Goal: Task Accomplishment & Management: Use online tool/utility

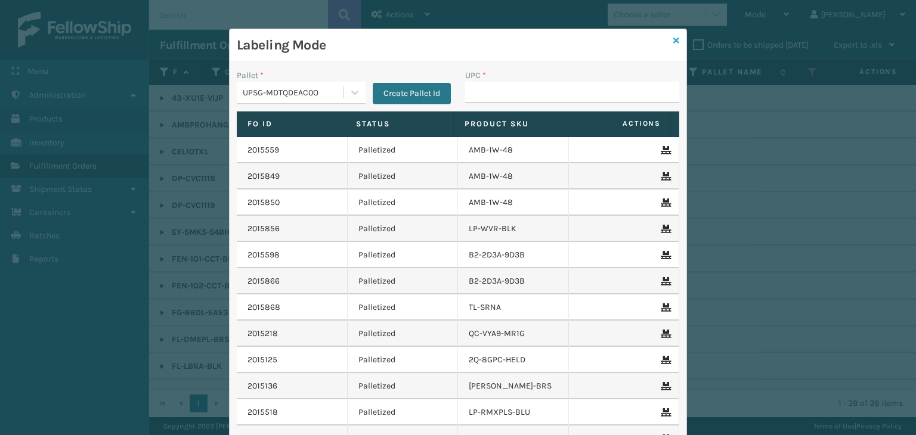
click at [673, 42] on icon at bounding box center [676, 40] width 6 height 8
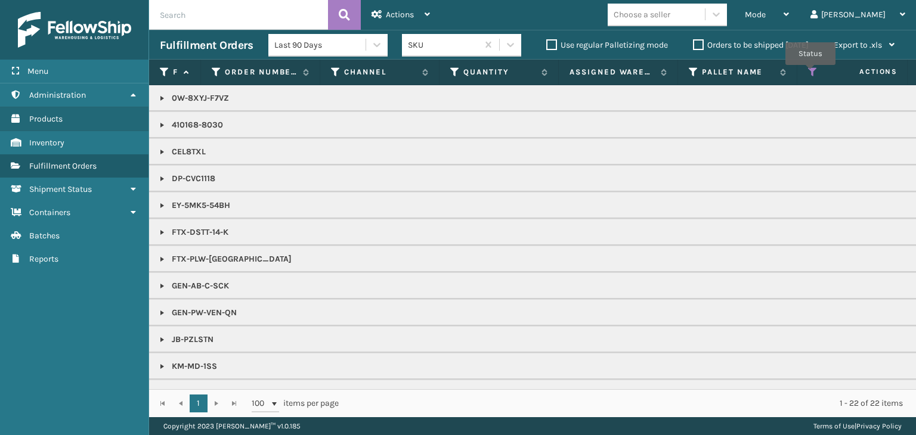
click at [810, 73] on icon at bounding box center [813, 72] width 10 height 11
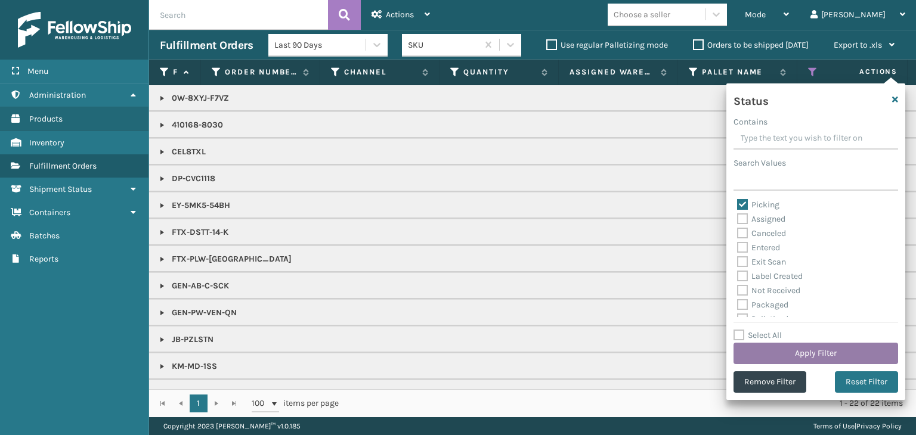
click at [796, 349] on button "Apply Filter" at bounding box center [815, 353] width 165 height 21
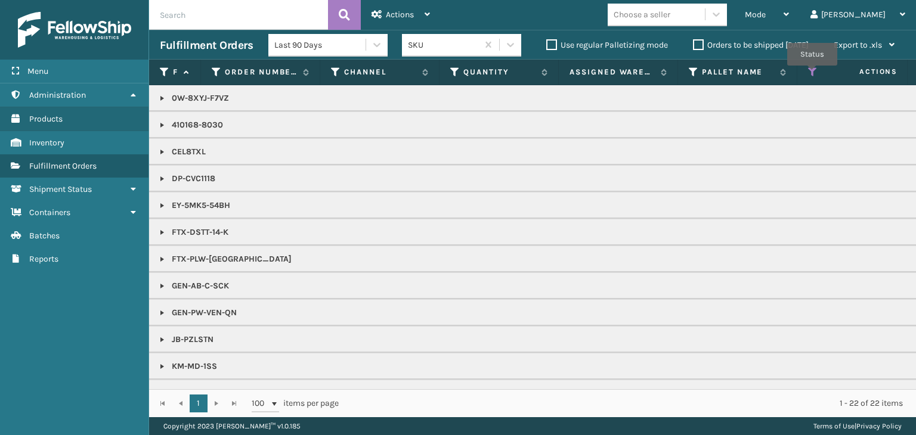
click at [812, 74] on icon at bounding box center [813, 72] width 10 height 11
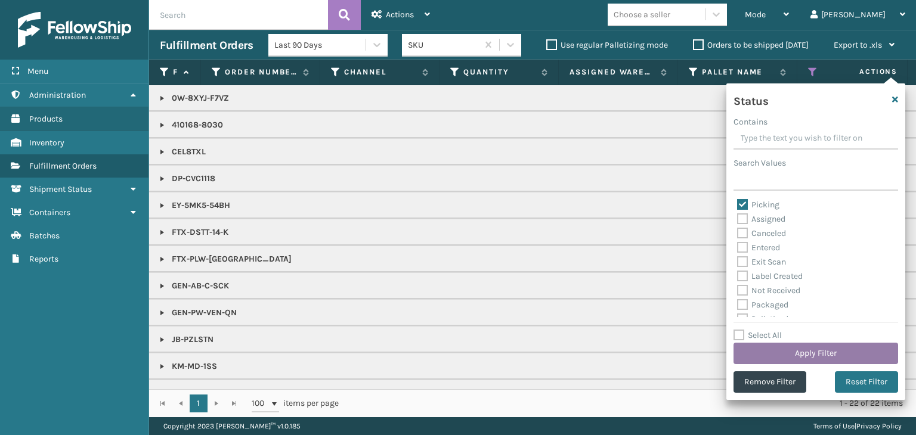
click at [822, 347] on button "Apply Filter" at bounding box center [815, 353] width 165 height 21
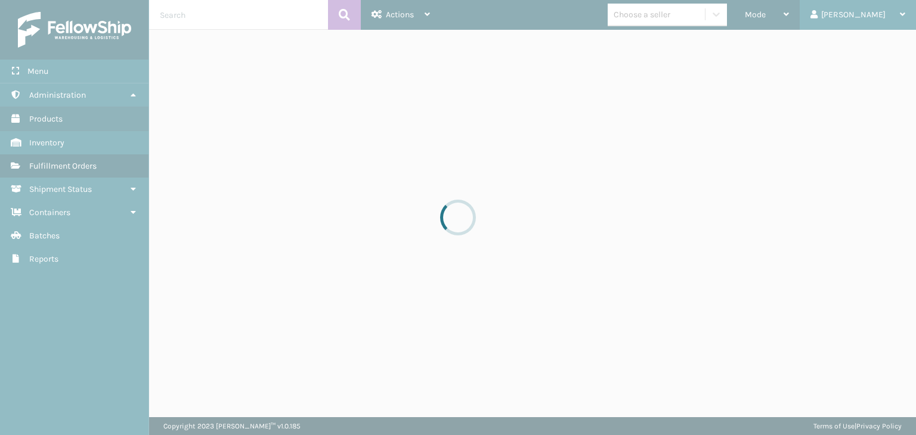
click at [882, 15] on div at bounding box center [458, 217] width 916 height 435
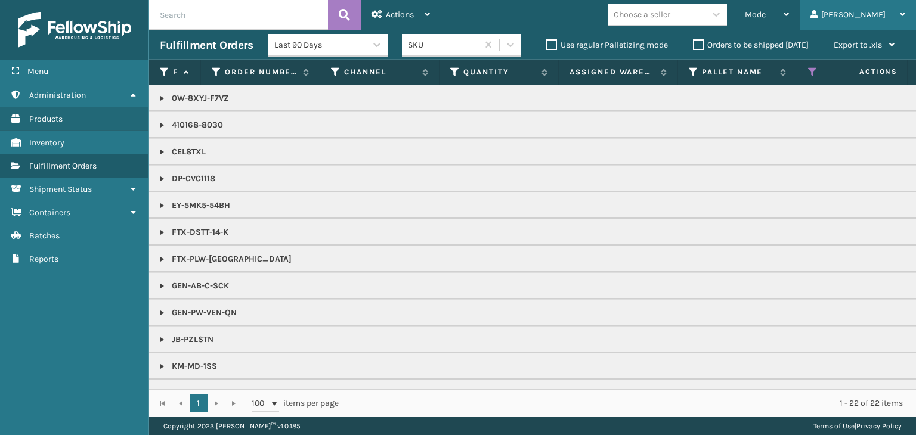
click at [883, 15] on div "[PERSON_NAME]" at bounding box center [857, 15] width 95 height 30
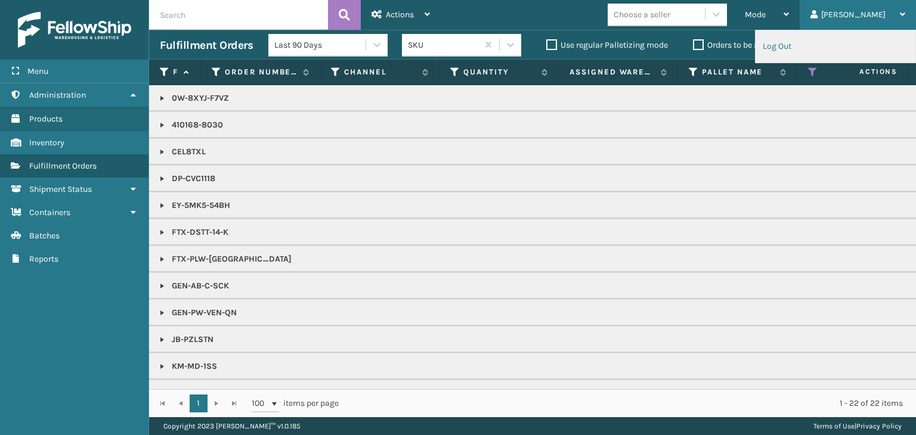
click at [782, 51] on li "Log Out" at bounding box center [835, 46] width 160 height 32
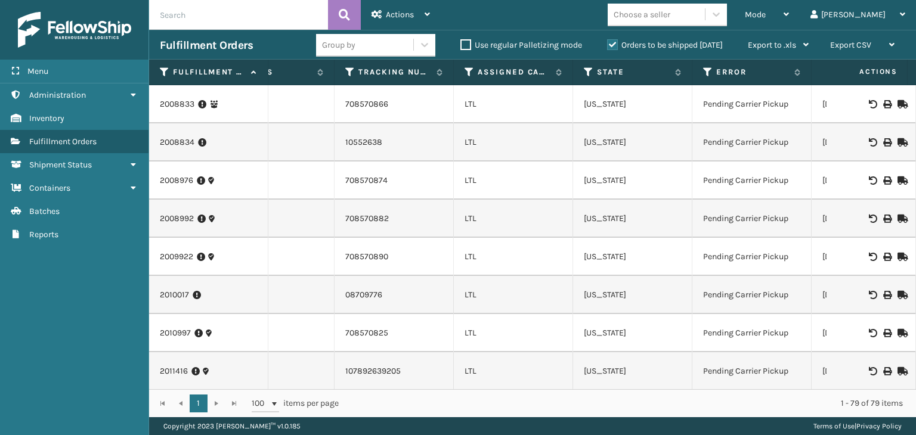
scroll to position [0, 680]
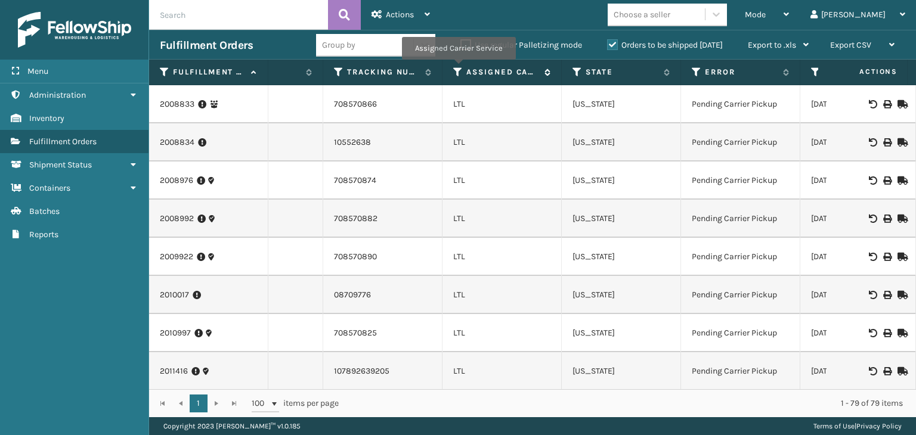
click at [458, 68] on icon at bounding box center [458, 72] width 10 height 11
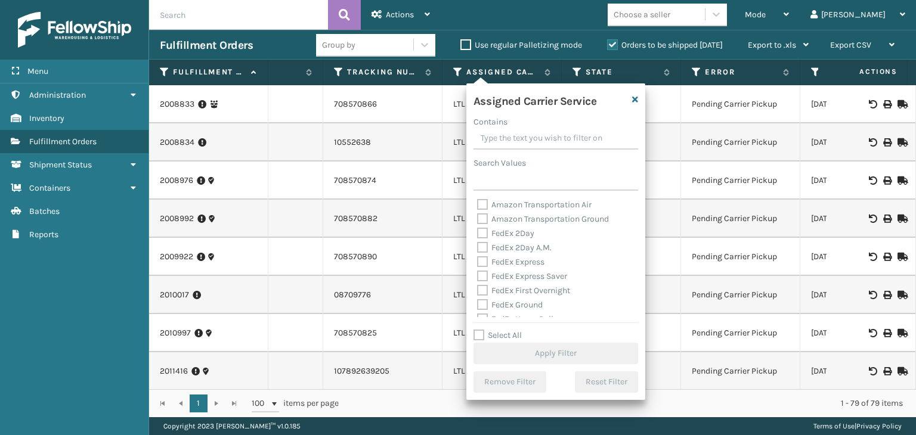
click at [508, 331] on label "Select All" at bounding box center [497, 335] width 48 height 10
click at [508, 330] on input "Select All" at bounding box center [562, 328] width 179 height 1
checkbox input "true"
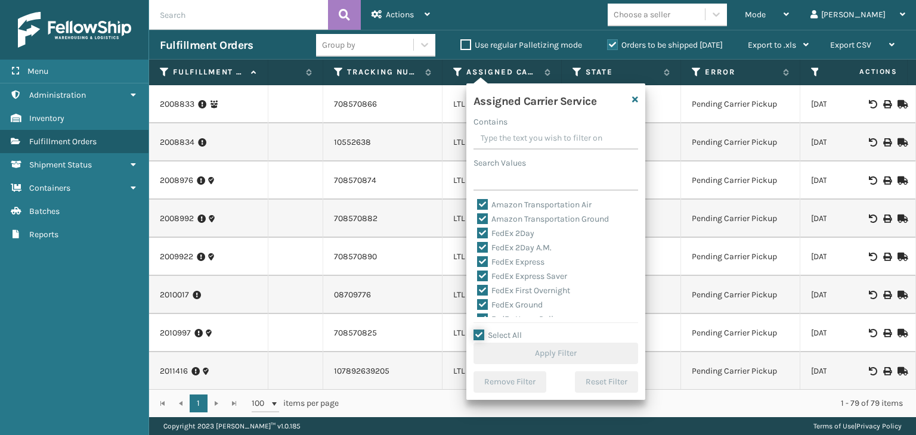
checkbox input "true"
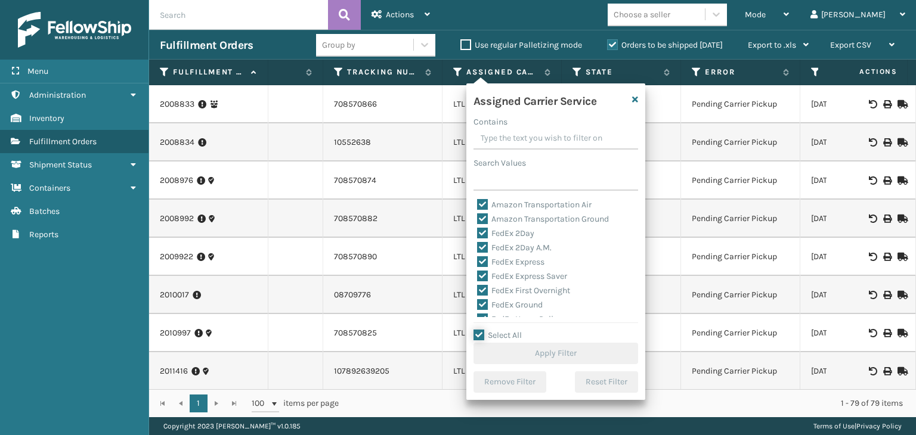
checkbox input "true"
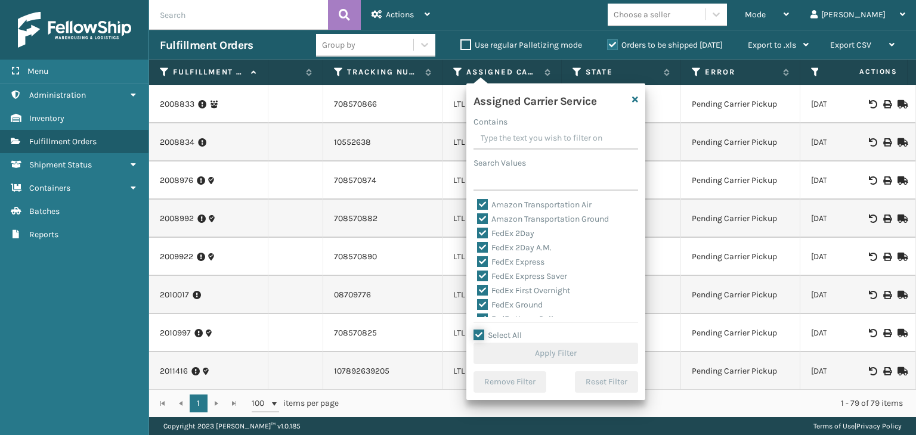
checkbox input "true"
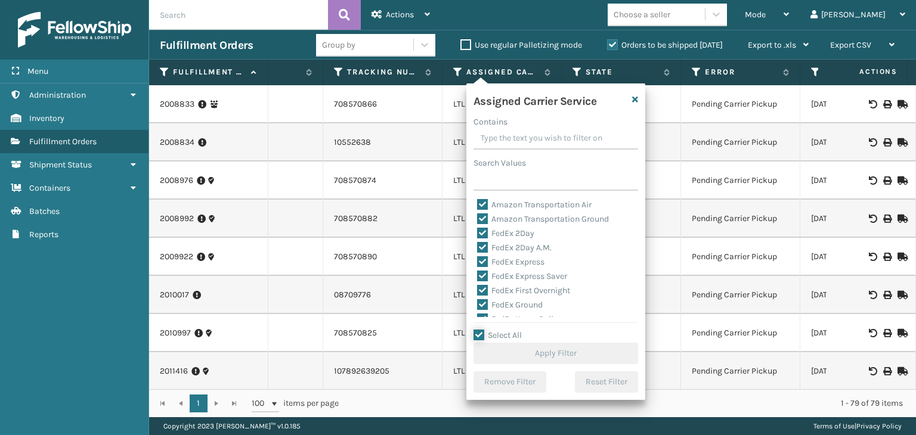
checkbox input "true"
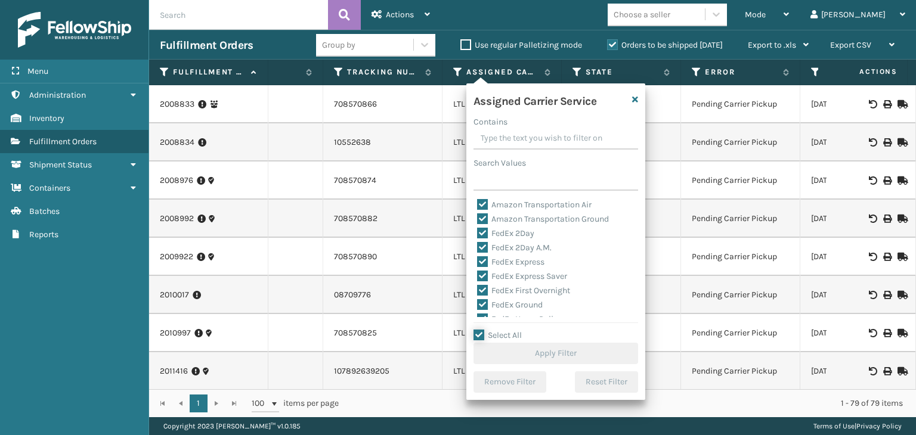
checkbox input "true"
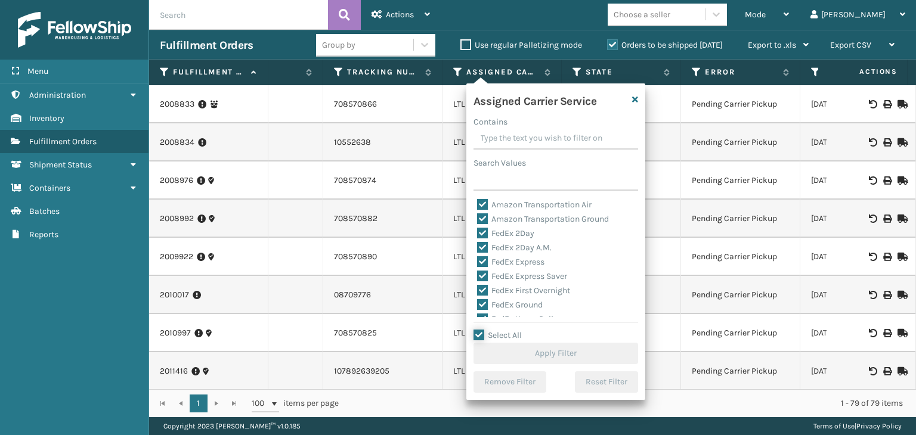
checkbox input "true"
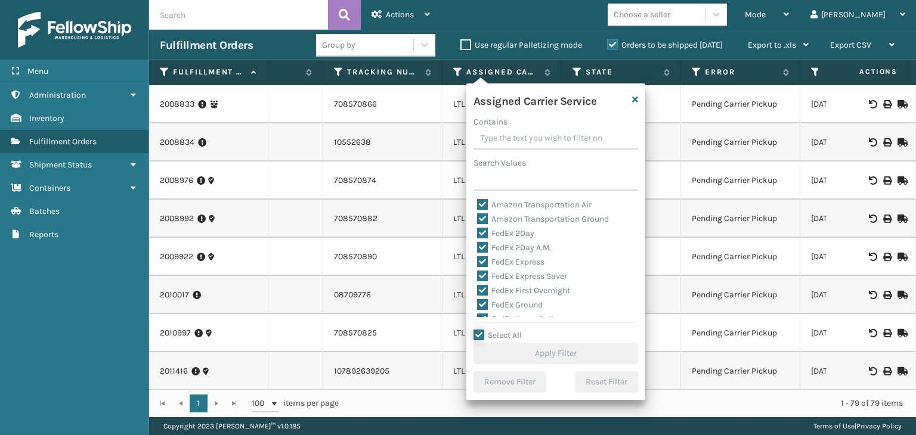
checkbox input "true"
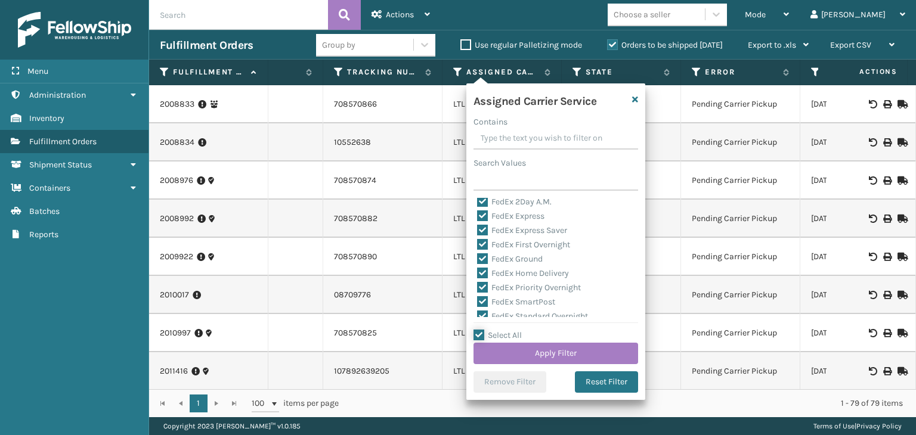
scroll to position [60, 0]
click at [492, 314] on label "LTL" at bounding box center [490, 317] width 26 height 10
click at [478, 314] on input "LTL" at bounding box center [477, 314] width 1 height 8
checkbox input "false"
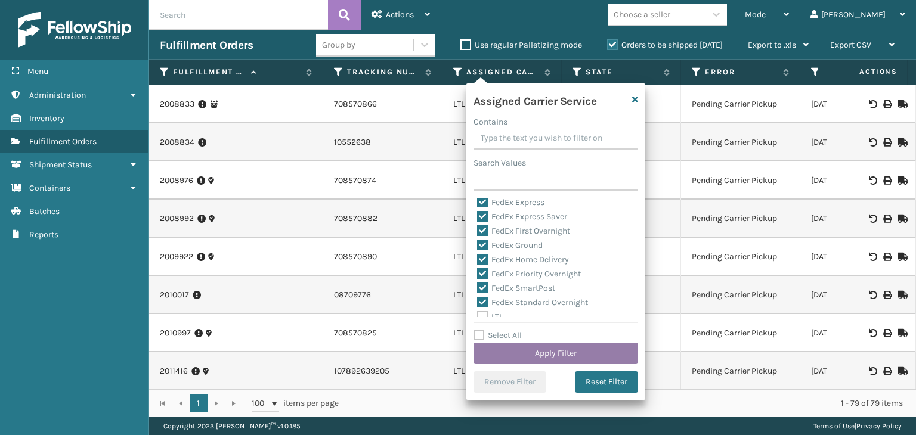
click at [557, 355] on button "Apply Filter" at bounding box center [555, 353] width 165 height 21
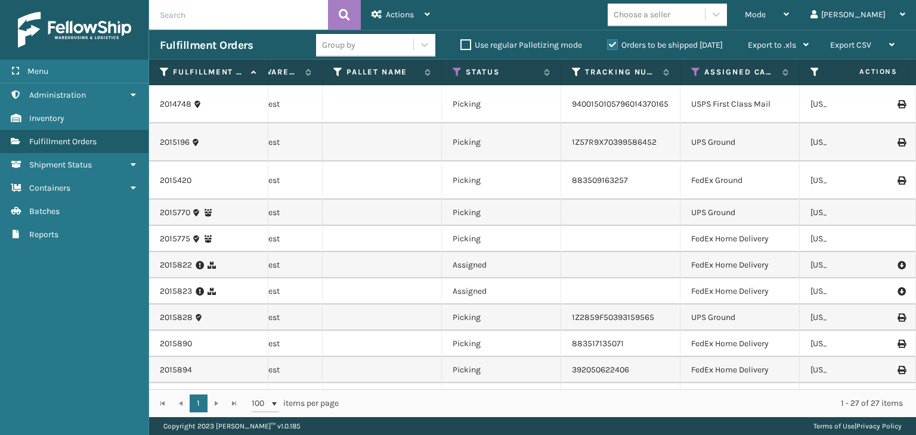
scroll to position [0, 444]
click at [451, 72] on icon at bounding box center [456, 72] width 10 height 11
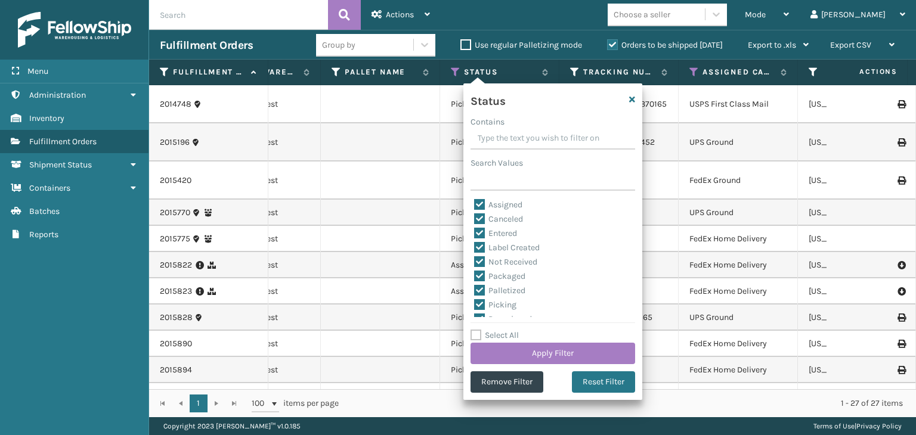
click at [495, 337] on label "Select All" at bounding box center [494, 335] width 48 height 10
click at [495, 330] on input "Select All" at bounding box center [559, 328] width 179 height 1
checkbox input "true"
click at [495, 337] on label "Select All" at bounding box center [494, 335] width 48 height 10
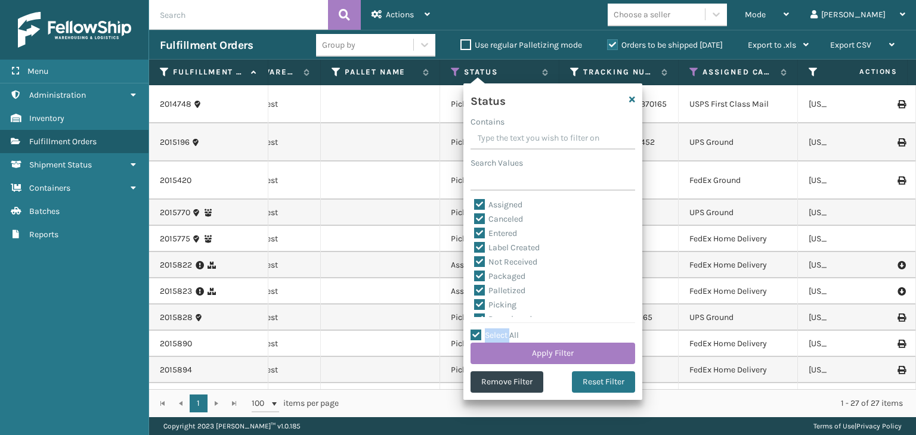
click at [495, 330] on input "Select All" at bounding box center [559, 328] width 179 height 1
checkbox input "false"
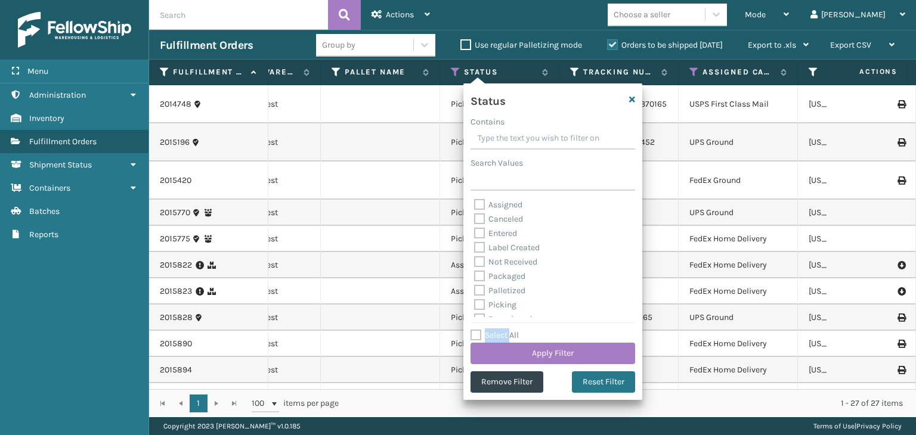
checkbox input "false"
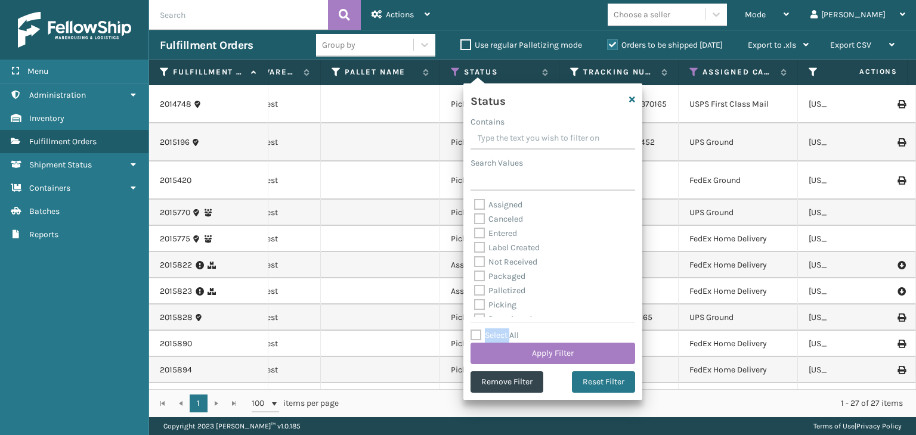
checkbox input "false"
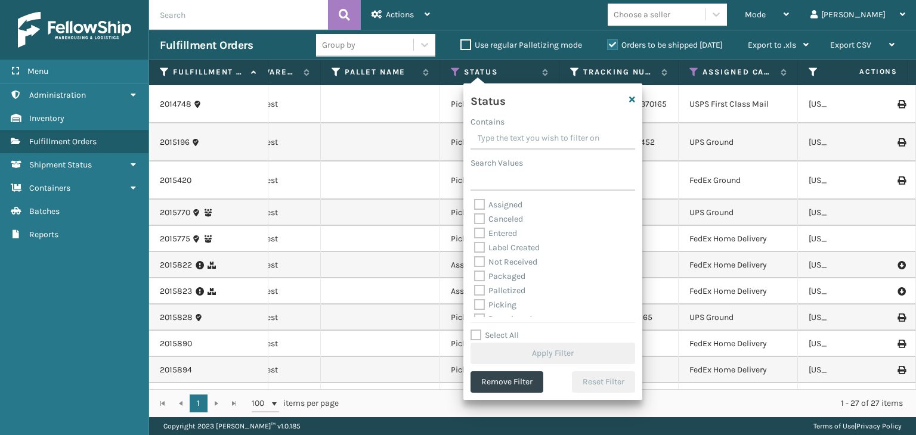
click at [501, 308] on label "Picking" at bounding box center [495, 305] width 42 height 10
click at [475, 306] on input "Picking" at bounding box center [474, 302] width 1 height 8
checkbox input "true"
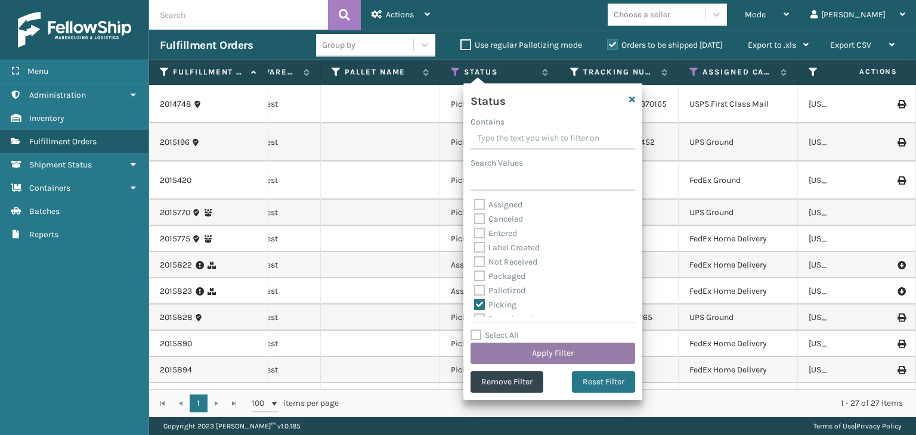
click at [525, 346] on button "Apply Filter" at bounding box center [552, 353] width 165 height 21
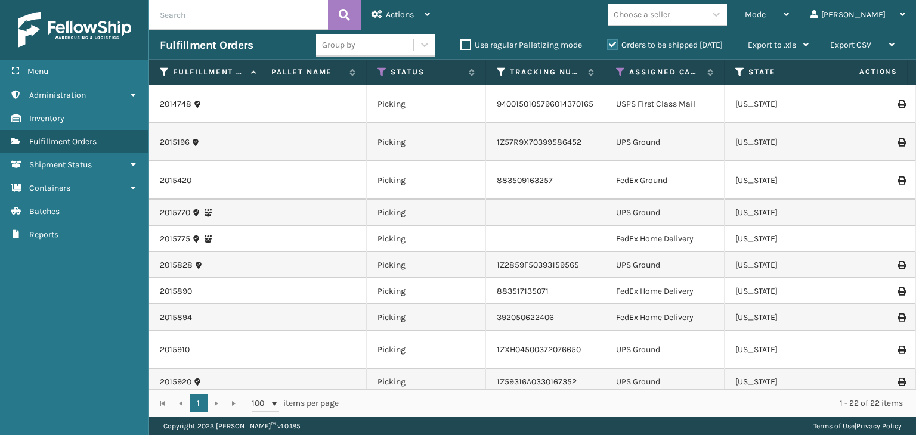
scroll to position [0, 0]
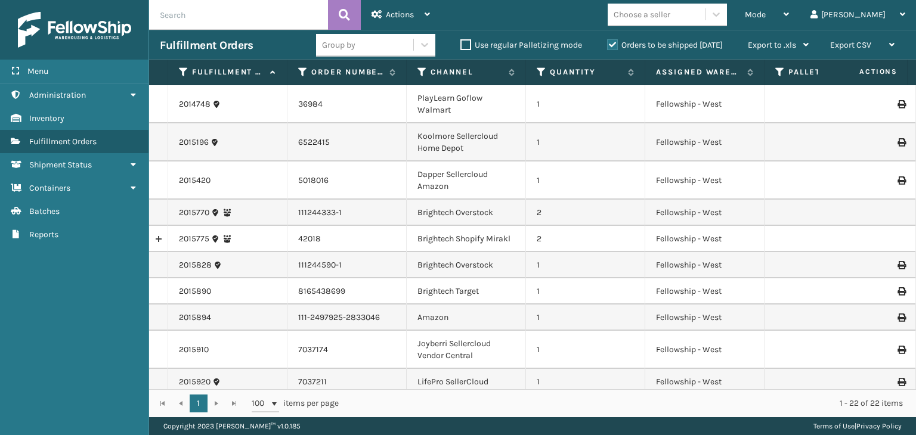
click at [670, 11] on div "Choose a seller" at bounding box center [641, 14] width 57 height 13
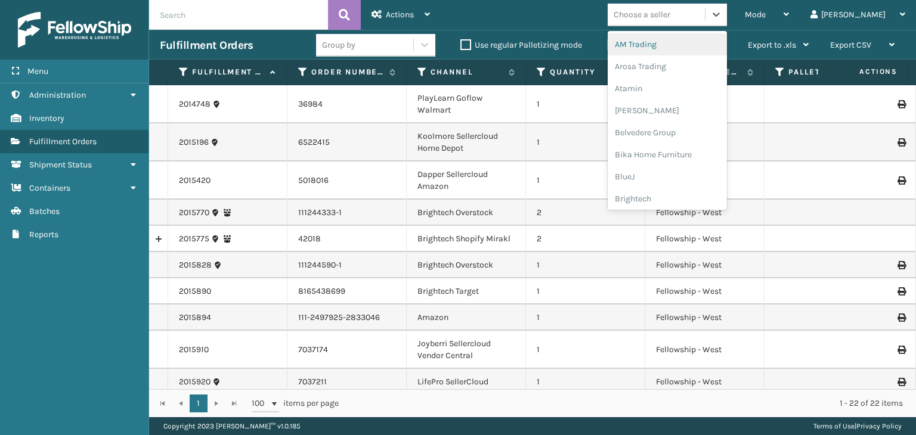
click at [385, 48] on div "Group by" at bounding box center [364, 45] width 97 height 20
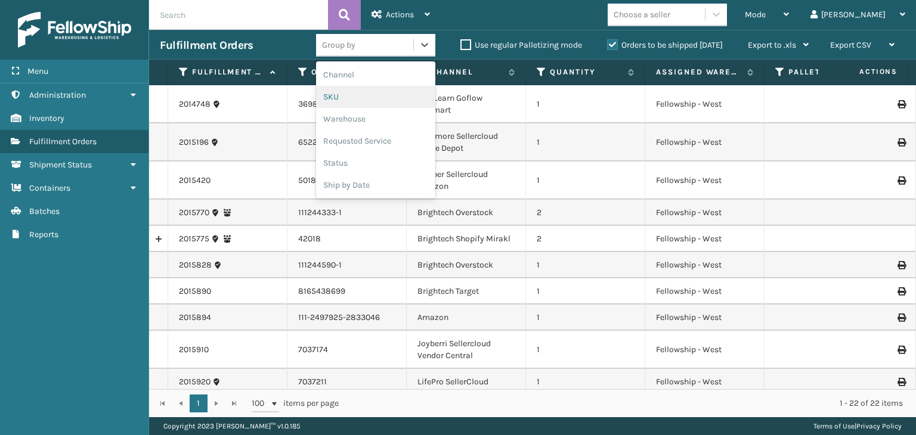
click at [341, 96] on div "SKU" at bounding box center [375, 97] width 119 height 22
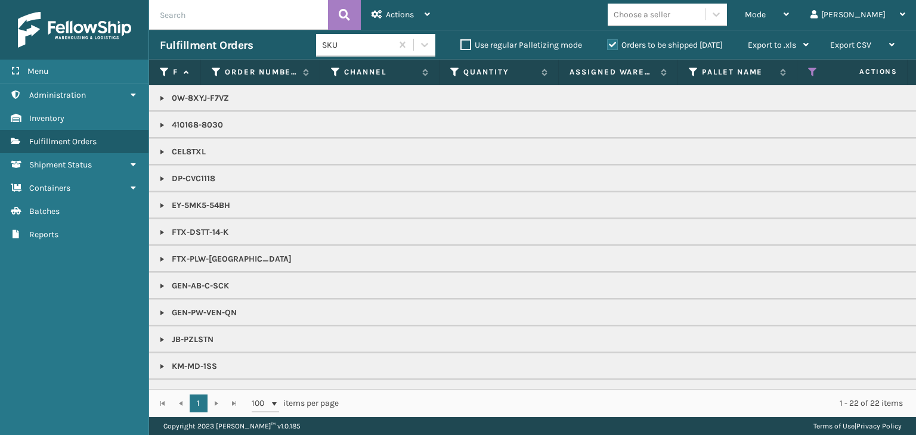
click at [670, 17] on div "Choose a seller" at bounding box center [641, 14] width 57 height 13
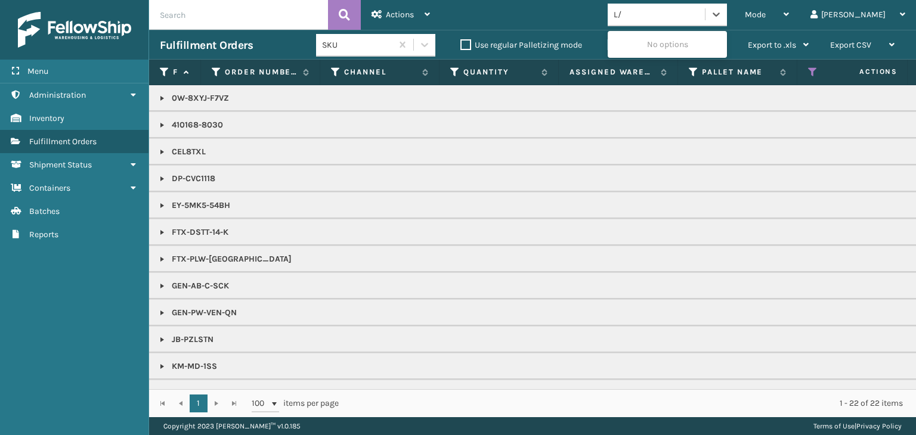
type input "L"
type input "PLA"
click at [684, 40] on div "PlayLearn" at bounding box center [666, 44] width 119 height 22
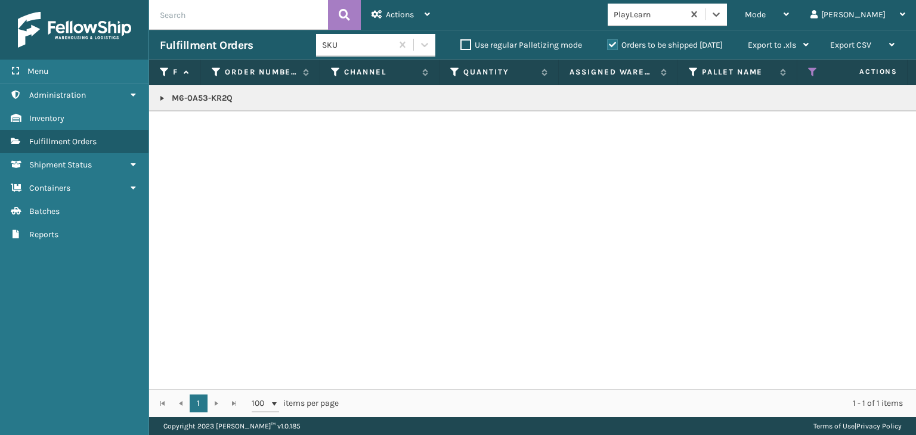
click at [162, 99] on link at bounding box center [162, 99] width 10 height 10
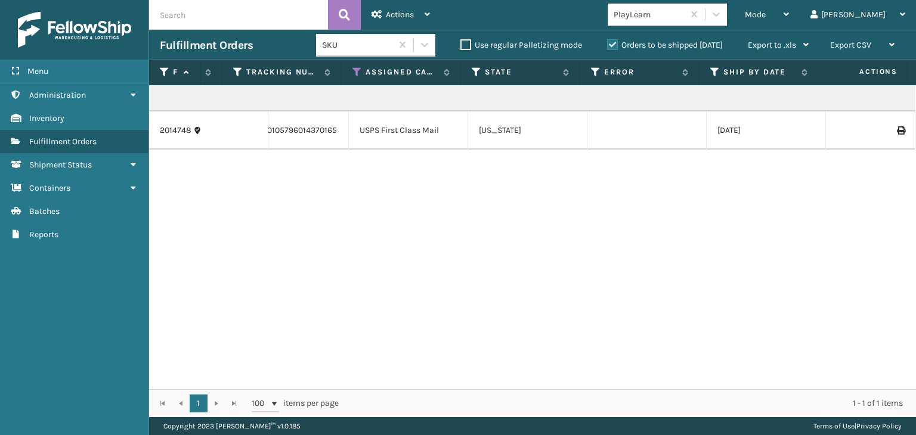
scroll to position [0, 445]
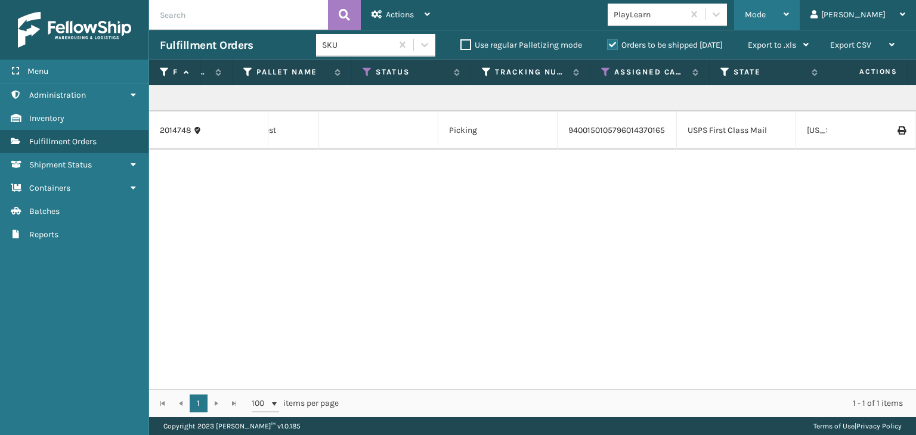
click at [789, 8] on div "Mode" at bounding box center [767, 15] width 44 height 30
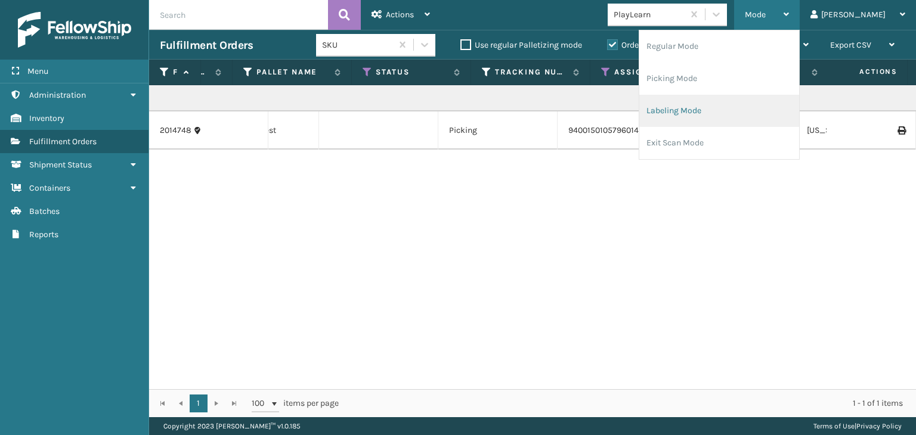
click at [778, 101] on li "Labeling Mode" at bounding box center [719, 111] width 160 height 32
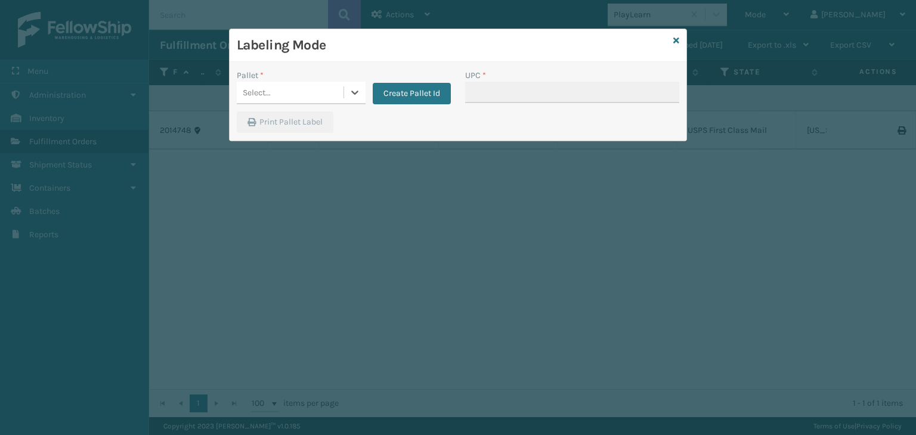
click at [291, 93] on div "Select..." at bounding box center [290, 93] width 107 height 20
click at [413, 91] on button "Create Pallet Id" at bounding box center [412, 93] width 78 height 21
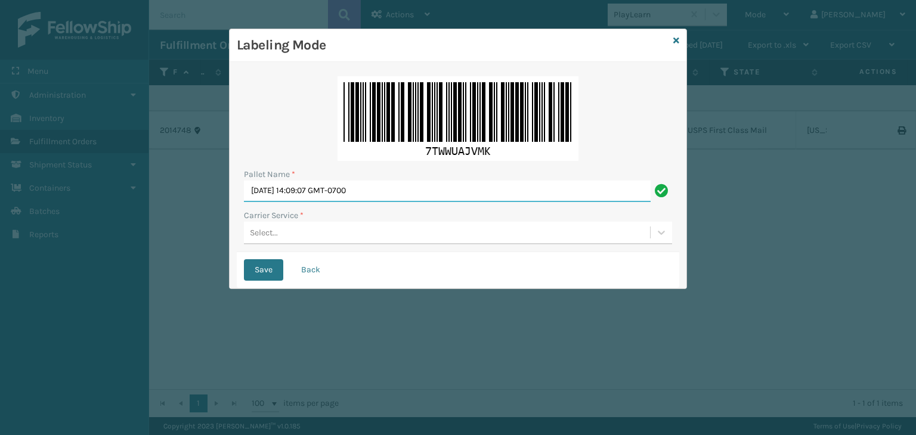
drag, startPoint x: 423, startPoint y: 191, endPoint x: 0, endPoint y: 146, distance: 425.1
click at [0, 156] on div "Labeling Mode Pallet Name * [DATE] 14:09:07 GMT-0700 Carrier Service * Select..…" at bounding box center [458, 217] width 916 height 435
type input "BOXTRUCK"
click at [281, 234] on div "Select..." at bounding box center [447, 233] width 406 height 20
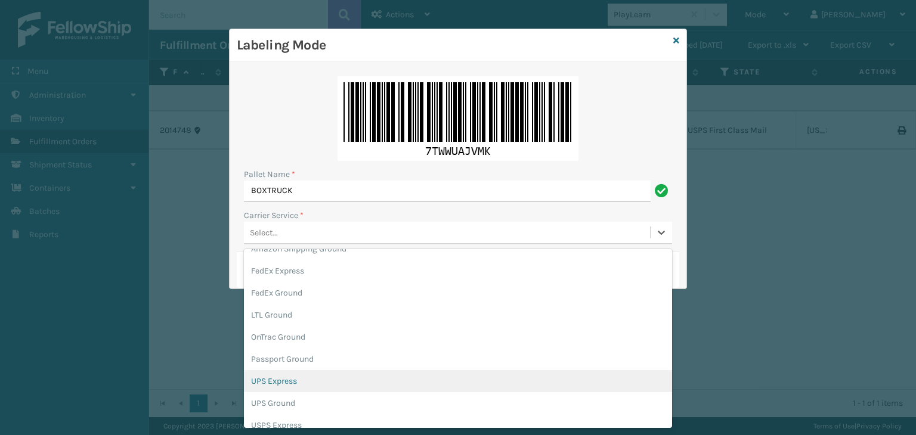
scroll to position [69, 0]
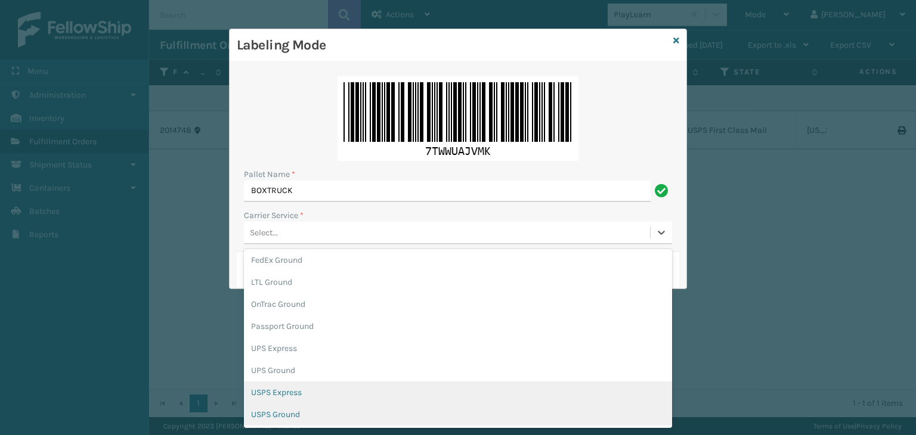
drag, startPoint x: 306, startPoint y: 410, endPoint x: 291, endPoint y: 386, distance: 28.1
click at [301, 399] on div "Amazon Shipping Express Amazon Shipping Ground FedEx Express FedEx Ground LTL G…" at bounding box center [458, 338] width 428 height 179
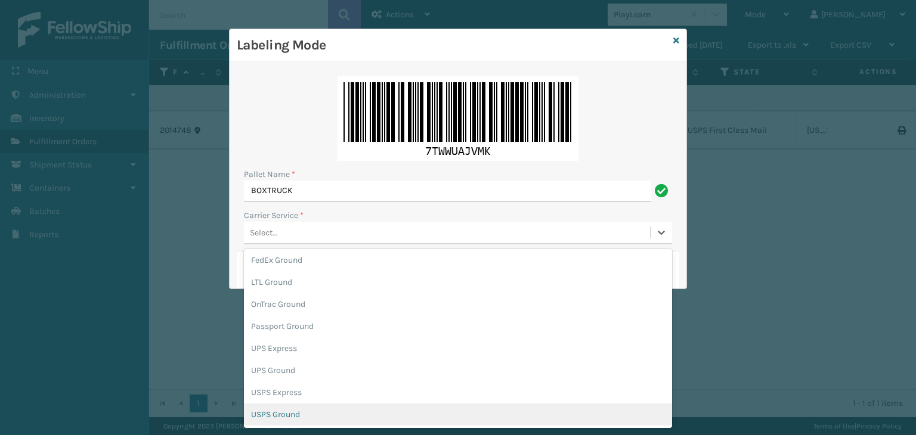
click at [311, 413] on div "USPS Ground" at bounding box center [458, 415] width 428 height 22
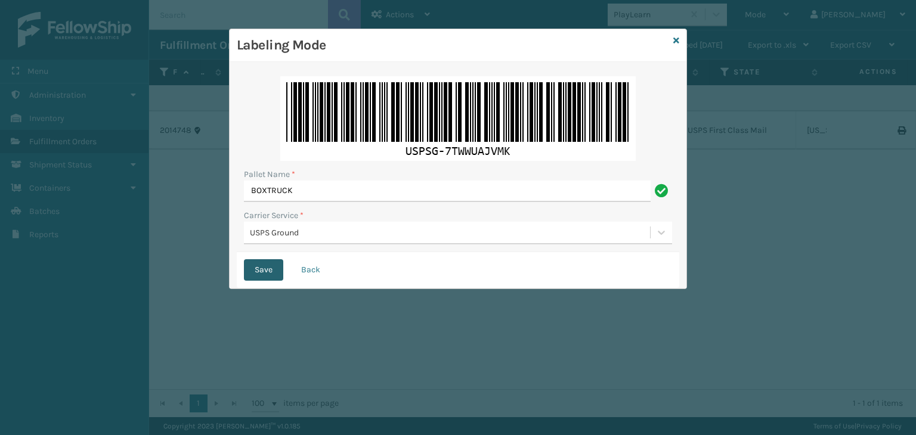
click at [261, 268] on button "Save" at bounding box center [263, 269] width 39 height 21
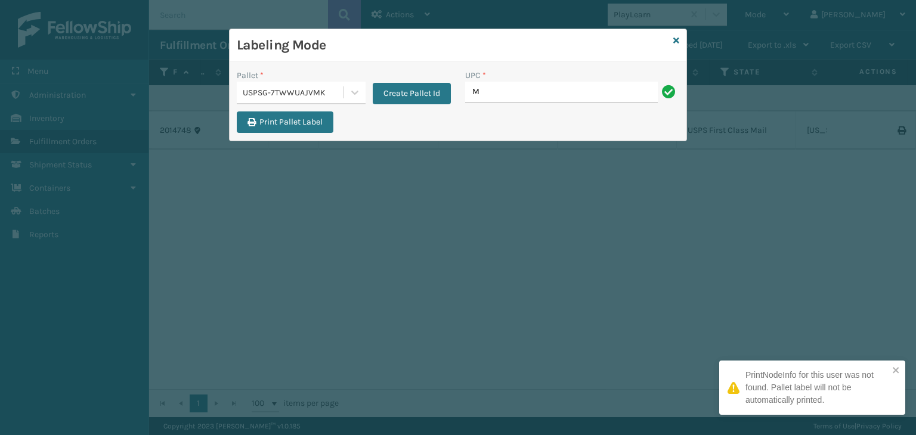
type input "M6-0A53-KR2Q"
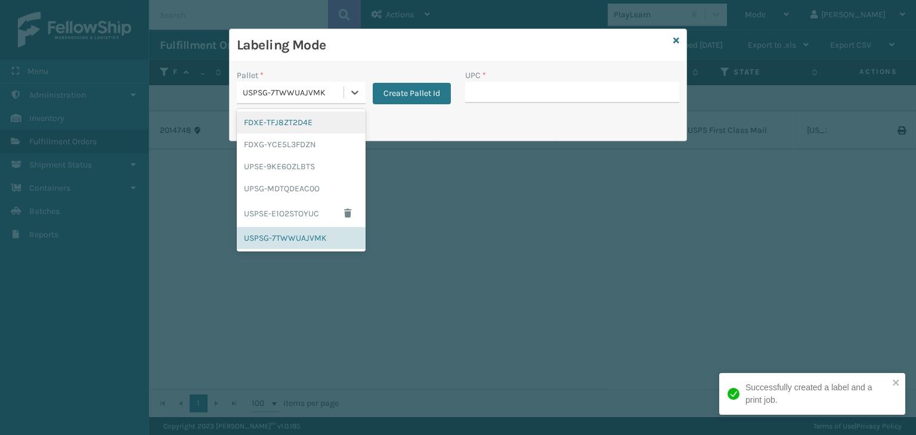
click at [333, 96] on div "USPSG-7TWWUAJVMK" at bounding box center [294, 92] width 102 height 13
click at [284, 194] on div "UPSG-MDTQDEAC0O" at bounding box center [301, 189] width 129 height 22
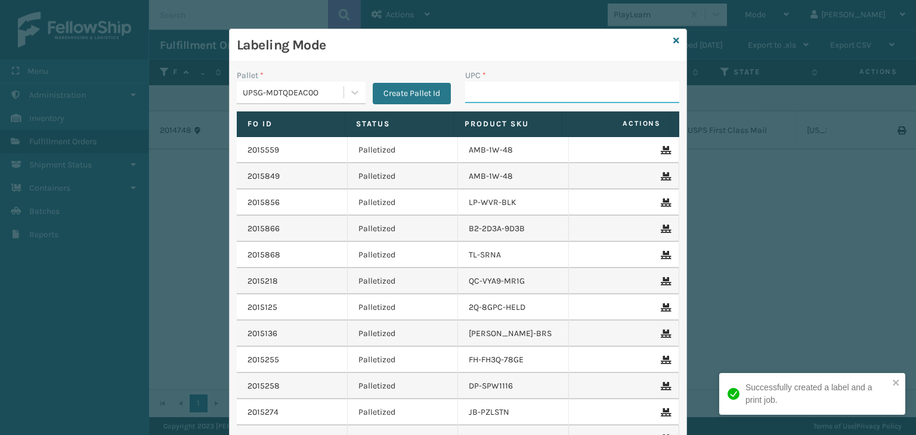
click at [481, 93] on input "UPC *" at bounding box center [572, 92] width 214 height 21
type input "JB-PZLSTN"
type input "LP-RMXPLS-BLU"
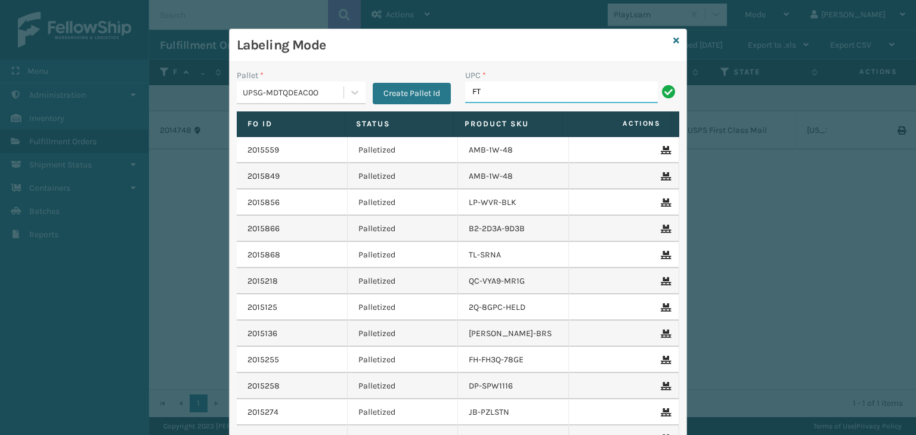
type input "FTX-PLW-[GEOGRAPHIC_DATA]"
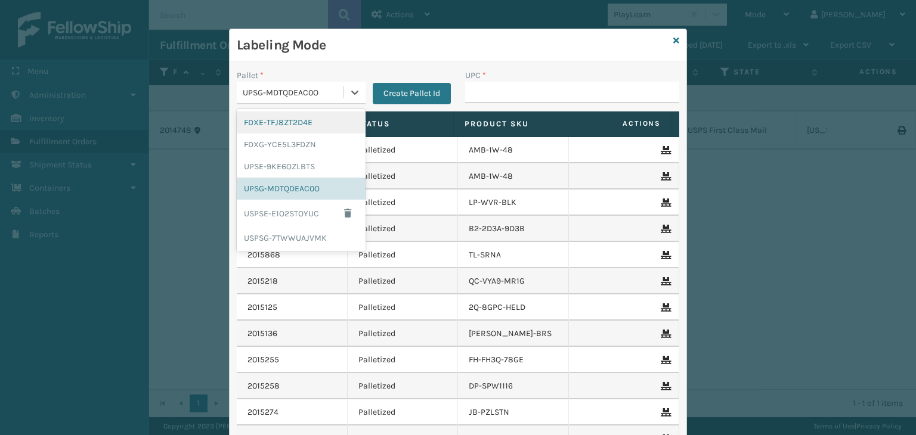
click at [270, 98] on div "UPSG-MDTQDEAC0O" at bounding box center [294, 92] width 102 height 13
drag, startPoint x: 283, startPoint y: 150, endPoint x: 541, endPoint y: 107, distance: 261.6
click at [284, 150] on div "FDXG-YCE5L3FDZN" at bounding box center [301, 145] width 129 height 22
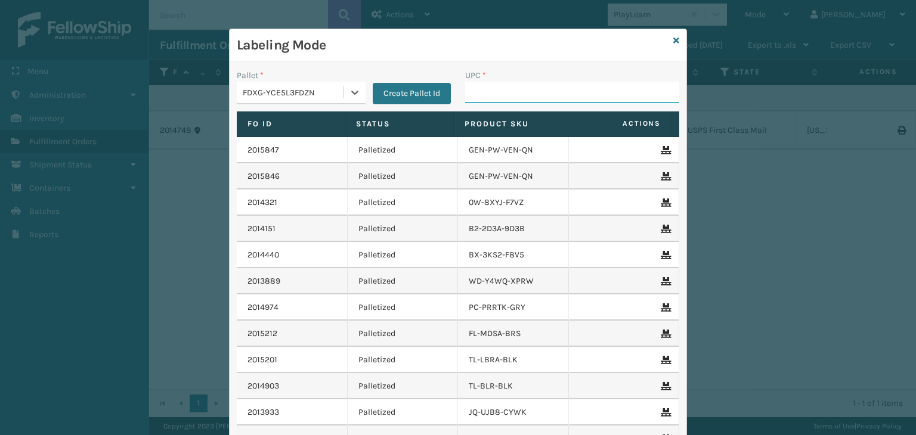
click at [540, 98] on input "UPC *" at bounding box center [572, 92] width 214 height 21
type input "CEL8TXL"
click at [673, 40] on icon at bounding box center [676, 40] width 6 height 8
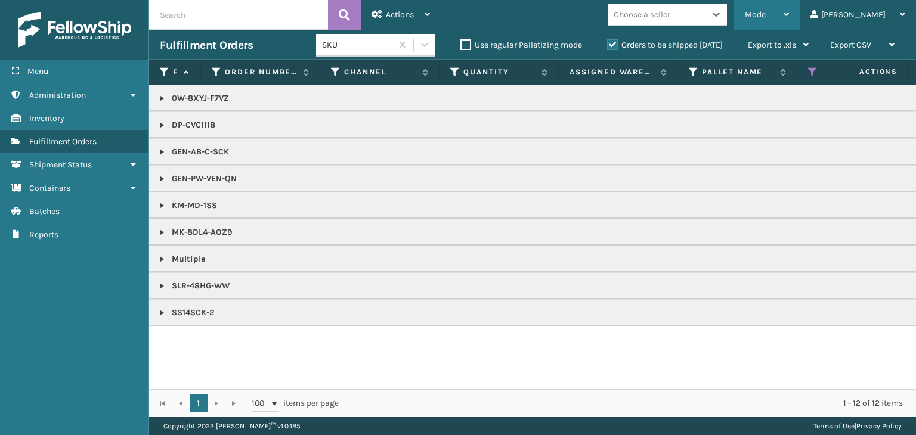
click at [789, 10] on div "Mode" at bounding box center [767, 15] width 44 height 30
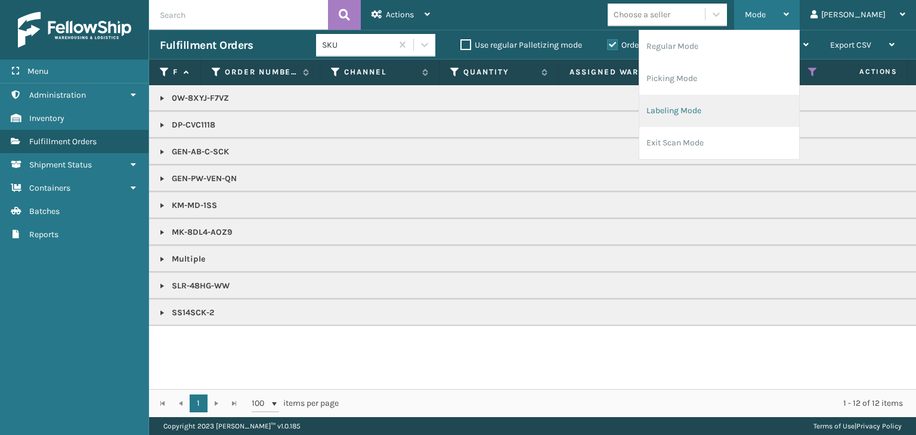
click at [721, 108] on li "Labeling Mode" at bounding box center [719, 111] width 160 height 32
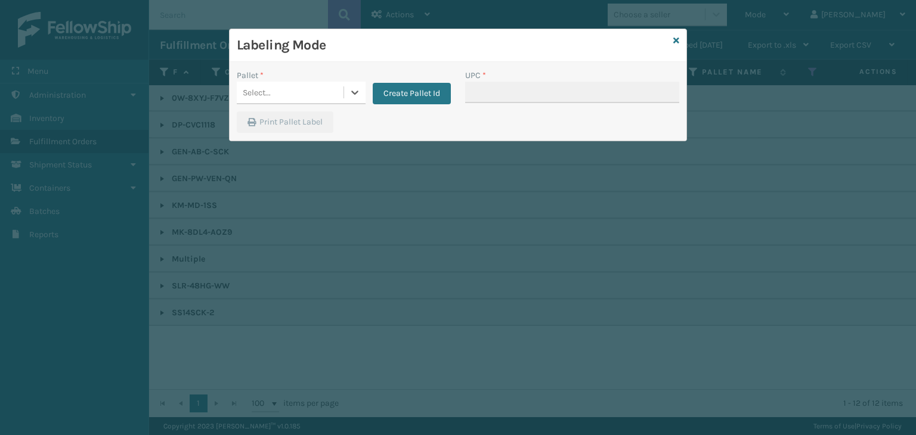
click at [307, 91] on div "Select..." at bounding box center [290, 93] width 107 height 20
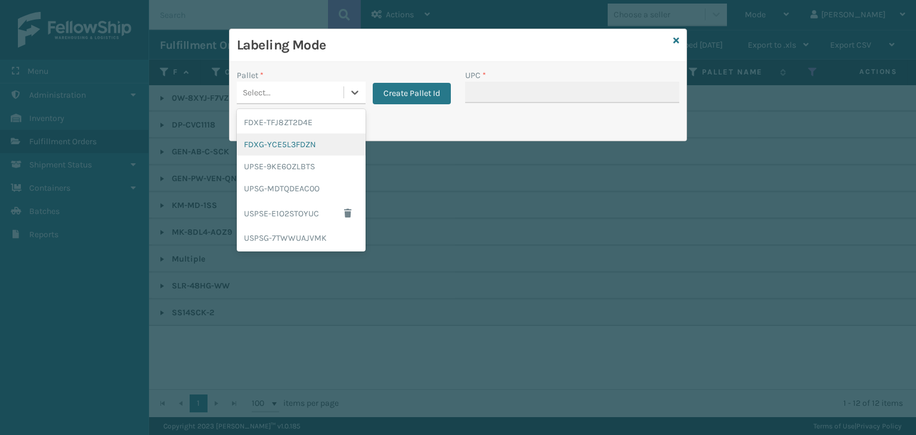
click at [293, 141] on div "FDXG-YCE5L3FDZN" at bounding box center [301, 145] width 129 height 22
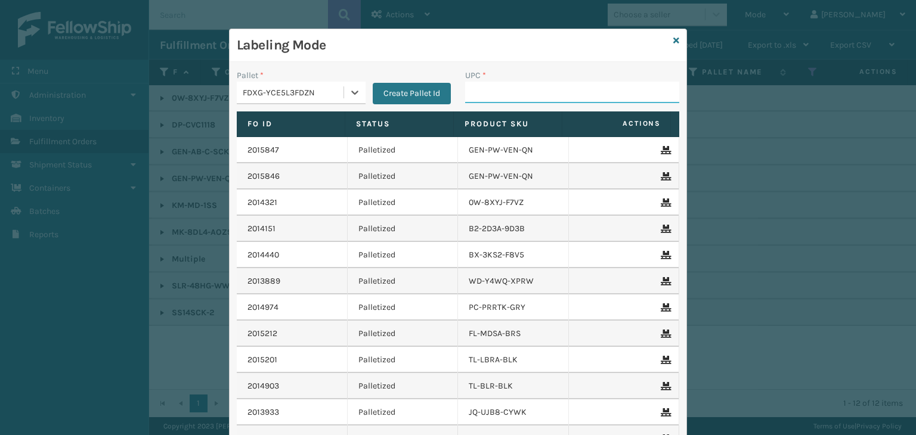
click at [524, 82] on input "UPC *" at bounding box center [572, 92] width 214 height 21
type input "8100"
type input "857899006565"
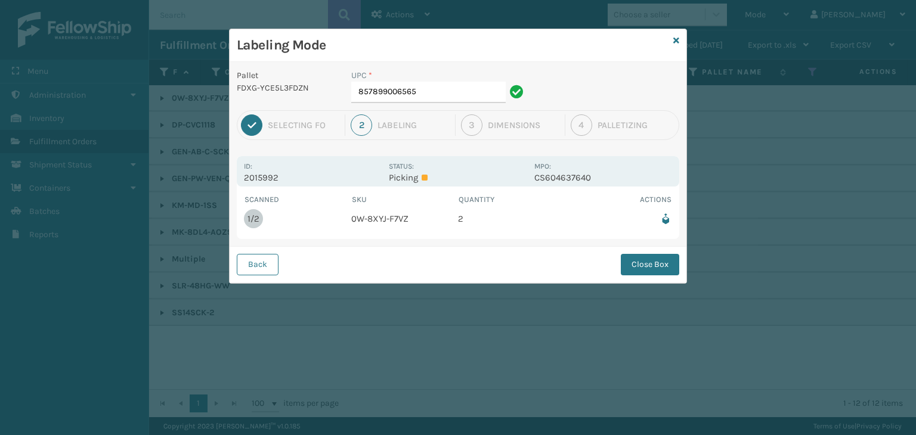
click at [432, 79] on div "UPC *" at bounding box center [439, 75] width 176 height 13
click at [420, 91] on input "857899006565" at bounding box center [428, 92] width 154 height 21
click at [655, 269] on button "Close Box" at bounding box center [650, 264] width 58 height 21
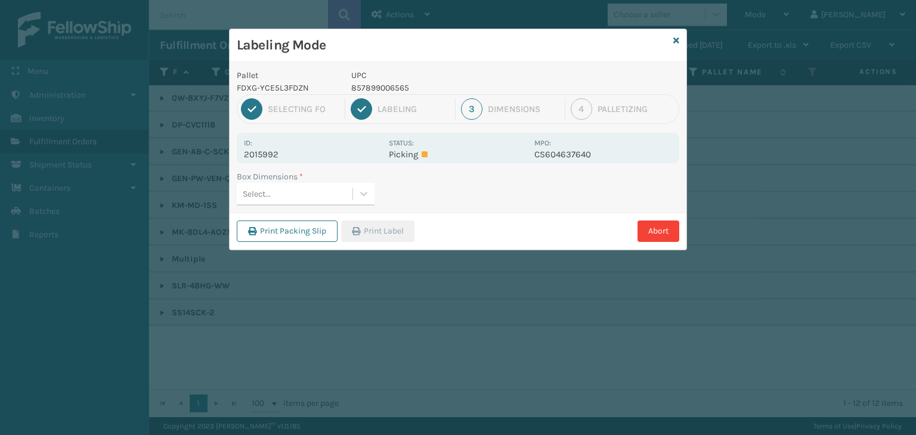
click at [349, 192] on div "Select..." at bounding box center [295, 194] width 116 height 20
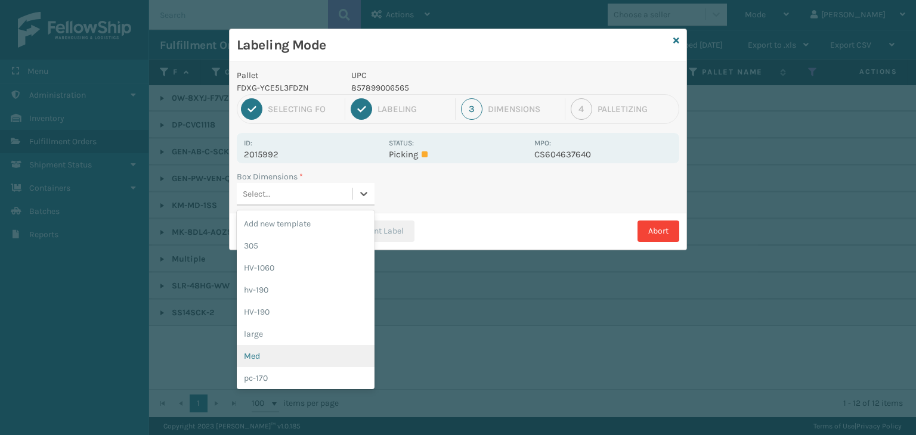
click at [289, 355] on div "Med" at bounding box center [306, 356] width 138 height 22
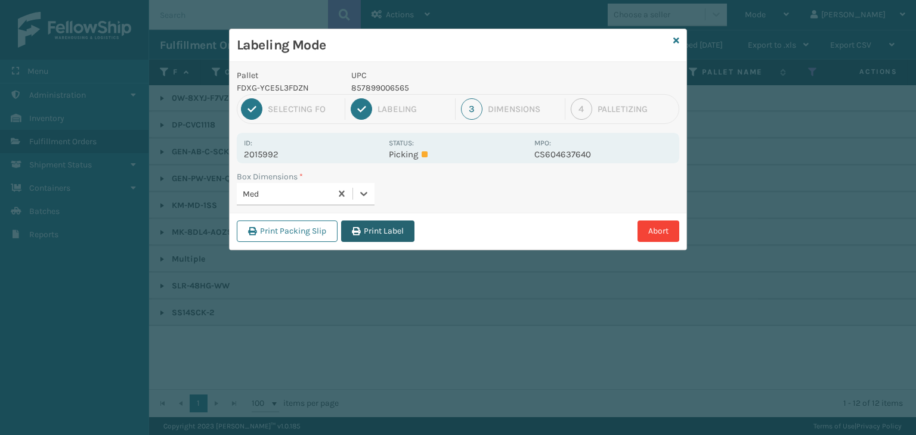
click at [393, 232] on button "Print Label" at bounding box center [377, 231] width 73 height 21
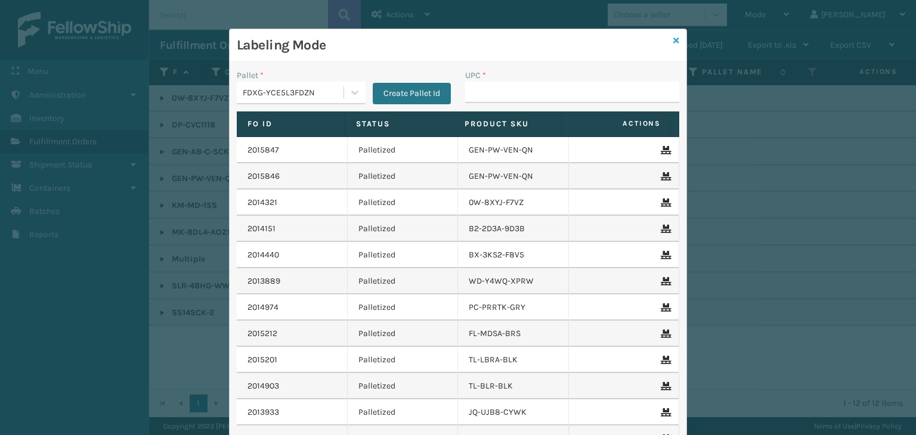
click at [673, 41] on icon at bounding box center [676, 40] width 6 height 8
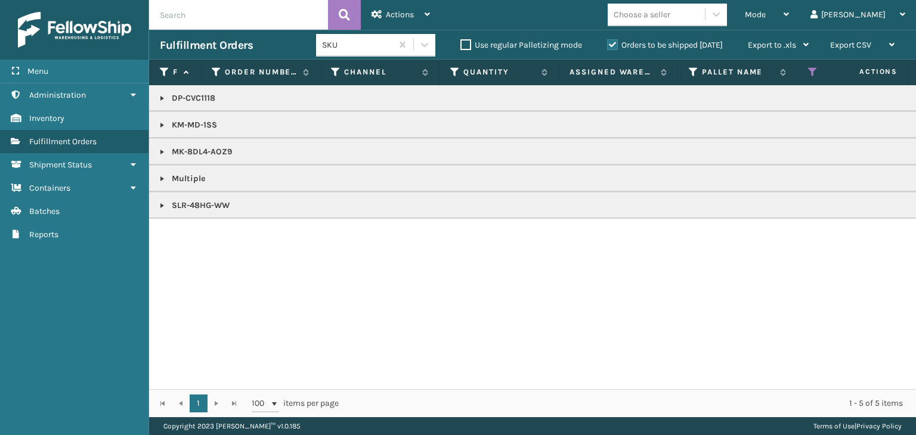
click at [156, 182] on td "Multiple" at bounding box center [918, 178] width 1539 height 27
click at [160, 178] on link at bounding box center [162, 179] width 10 height 10
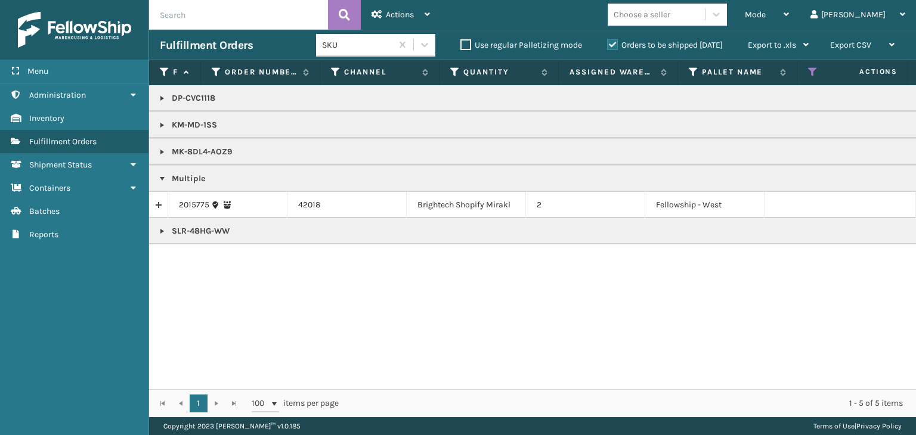
click at [184, 99] on p "DP-CVC1118" at bounding box center [919, 98] width 1518 height 12
copy p "DP-CVC1118"
click at [191, 125] on p "KM-MD-1SS" at bounding box center [919, 125] width 1518 height 12
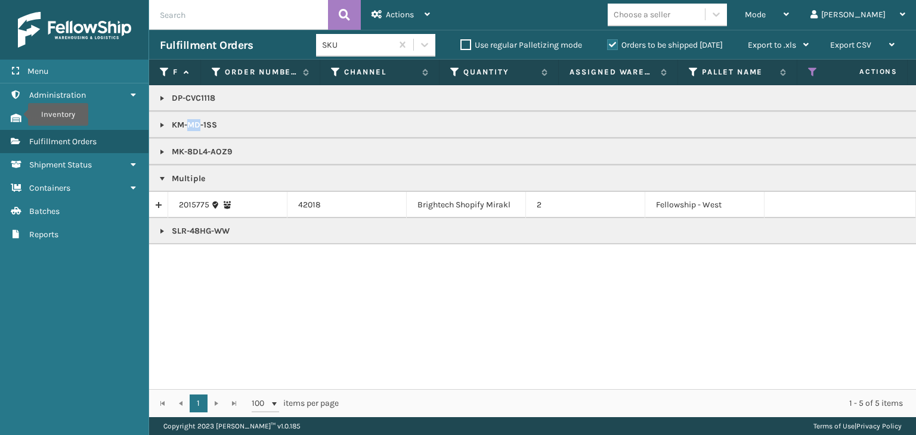
click at [191, 125] on p "KM-MD-1SS" at bounding box center [919, 125] width 1518 height 12
copy p "KM-MD-1SS"
click at [219, 151] on p "MK-8DL4-AOZ9" at bounding box center [919, 152] width 1518 height 12
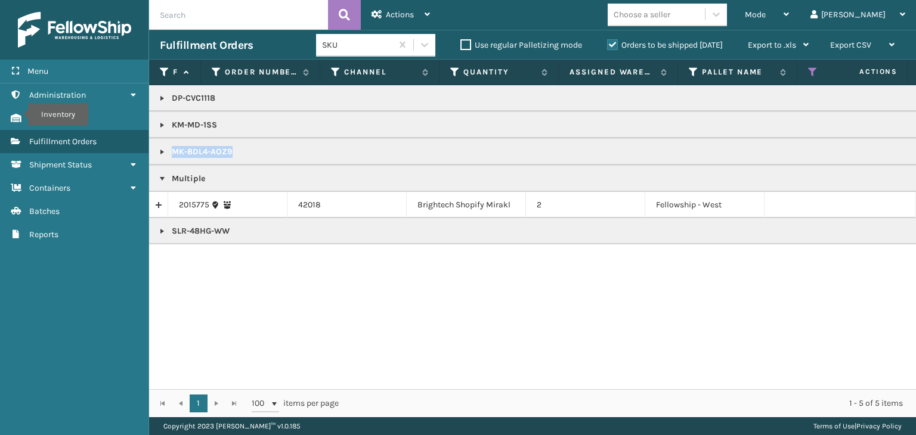
click at [219, 151] on p "MK-8DL4-AOZ9" at bounding box center [919, 152] width 1518 height 12
copy p "MK-8DL4-AOZ9"
click at [195, 202] on link "2015775" at bounding box center [194, 205] width 30 height 12
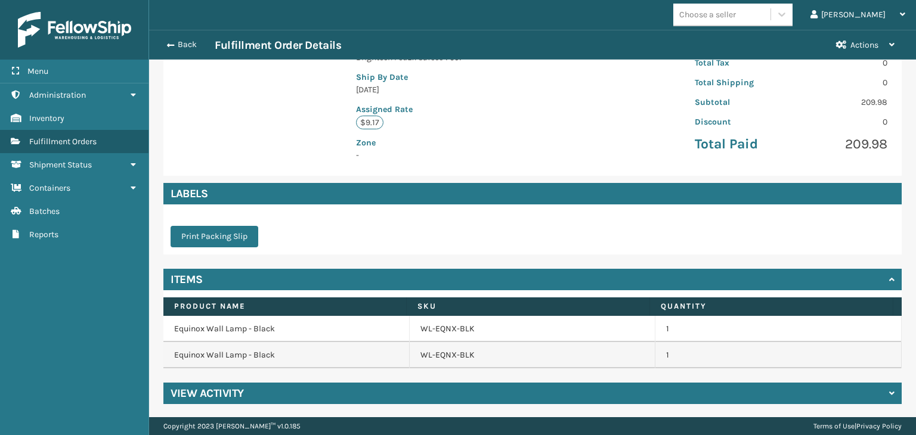
scroll to position [249, 0]
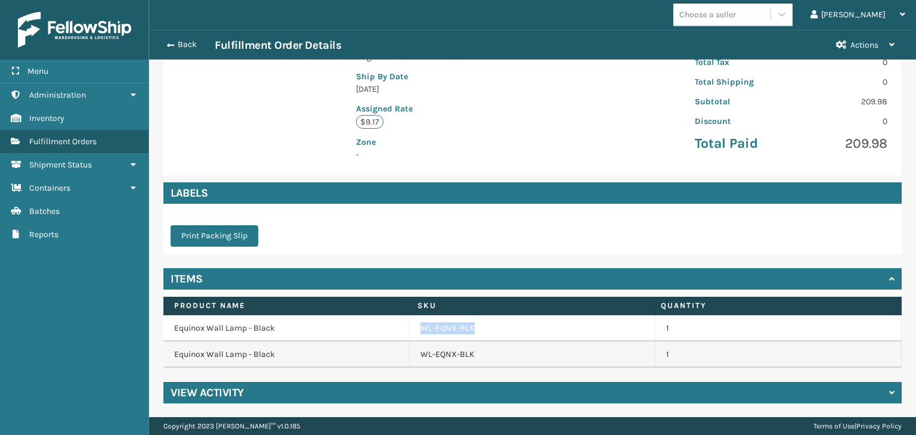
drag, startPoint x: 410, startPoint y: 329, endPoint x: 473, endPoint y: 328, distance: 63.2
click at [473, 328] on td "WL-EQNX-BLK" at bounding box center [533, 328] width 246 height 26
copy link "WL-EQNX-BLK"
click at [191, 41] on button "Back" at bounding box center [187, 44] width 55 height 11
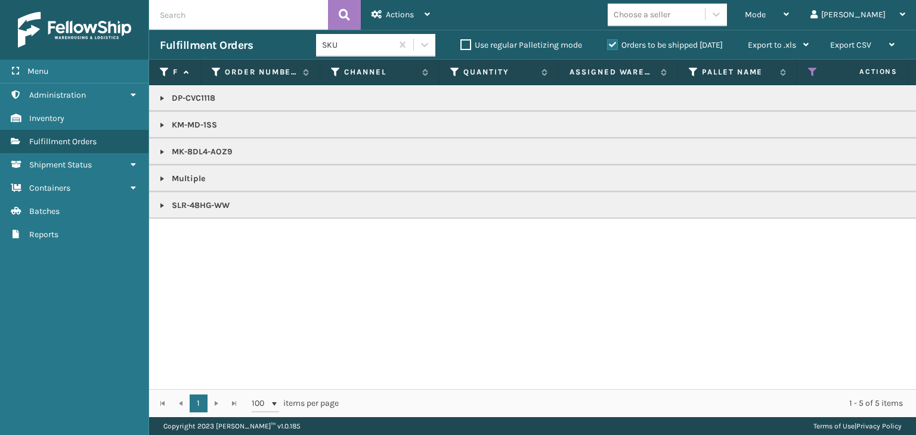
click at [198, 202] on p "SLR-48HG-WW" at bounding box center [919, 206] width 1518 height 12
copy p "SLR-48HG-WW"
click at [161, 126] on link at bounding box center [162, 125] width 10 height 10
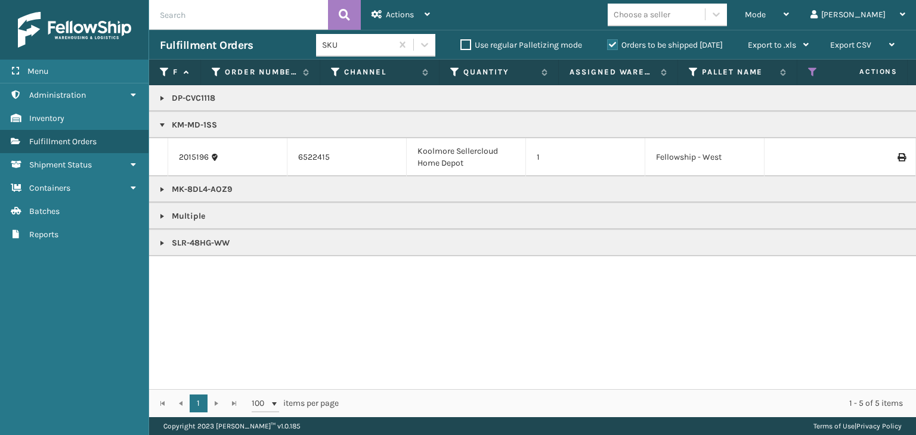
click at [193, 188] on p "MK-8DL4-AOZ9" at bounding box center [919, 190] width 1518 height 12
copy p "MK-8DL4-AOZ9"
click at [166, 188] on link at bounding box center [162, 190] width 10 height 10
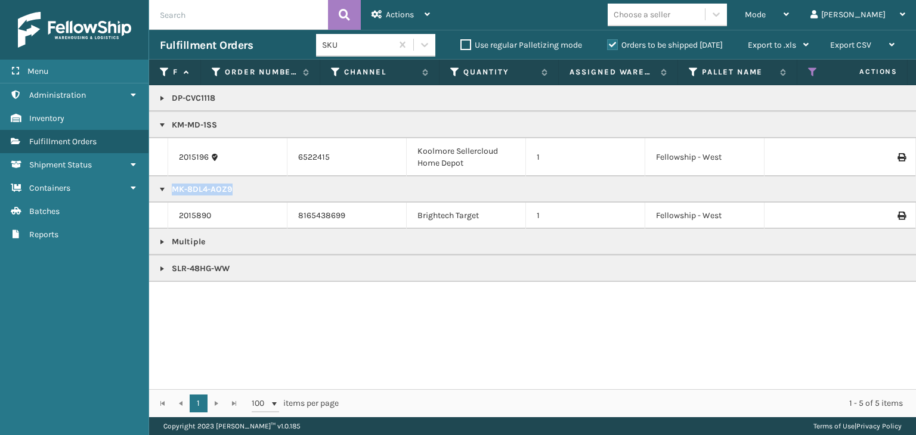
click at [165, 245] on link at bounding box center [162, 242] width 10 height 10
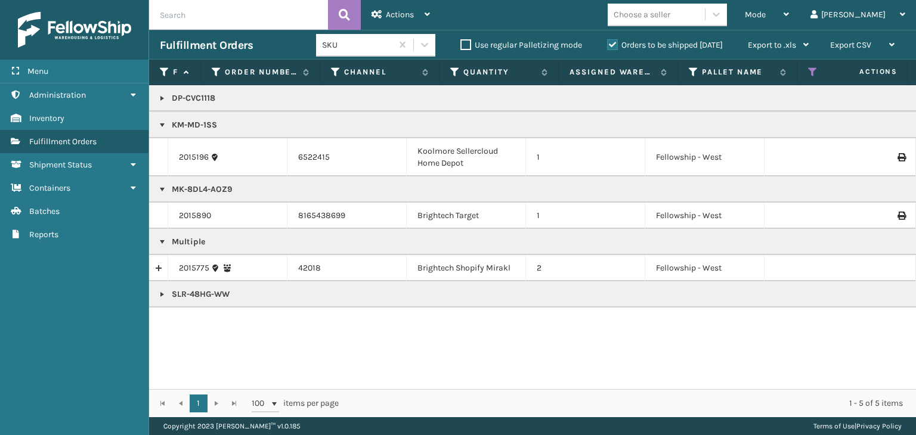
click at [191, 266] on link "2015775" at bounding box center [194, 268] width 30 height 12
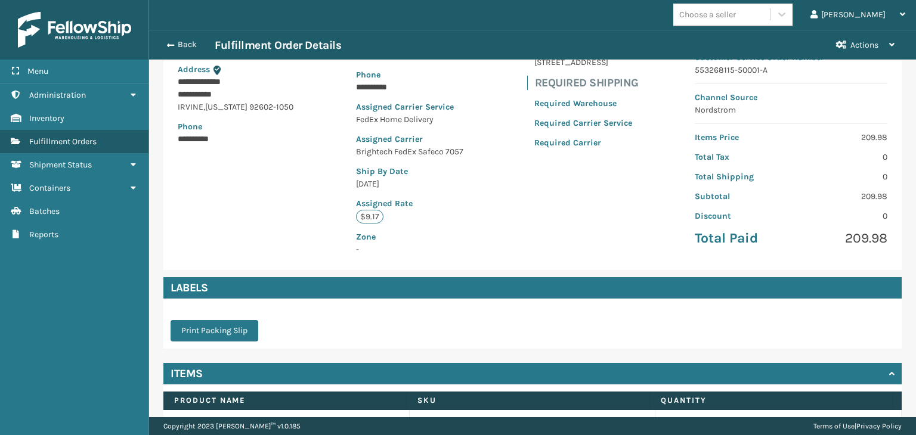
scroll to position [249, 0]
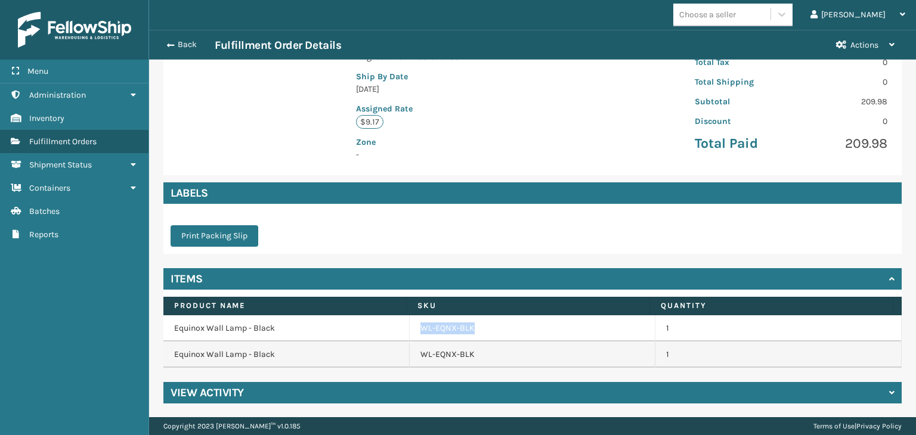
drag, startPoint x: 410, startPoint y: 330, endPoint x: 476, endPoint y: 332, distance: 65.6
click at [478, 333] on td "WL-EQNX-BLK" at bounding box center [533, 328] width 246 height 26
copy link "WL-EQNX-BLK"
click at [188, 54] on div "Back Fulfillment Order Details Actions" at bounding box center [532, 45] width 767 height 30
click at [190, 48] on button "Back" at bounding box center [187, 44] width 55 height 11
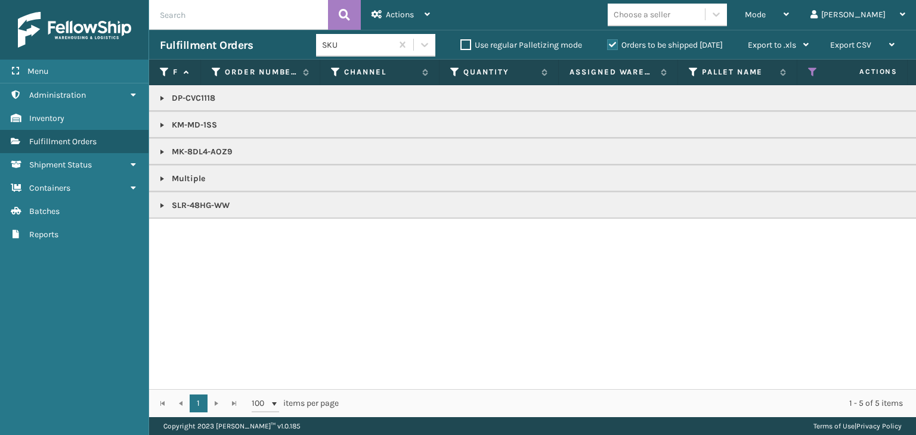
click at [156, 202] on td "SLR-48HG-WW" at bounding box center [918, 205] width 1539 height 27
click at [178, 203] on p "SLR-48HG-WW" at bounding box center [919, 206] width 1518 height 12
copy p "SLR-48HG-WW"
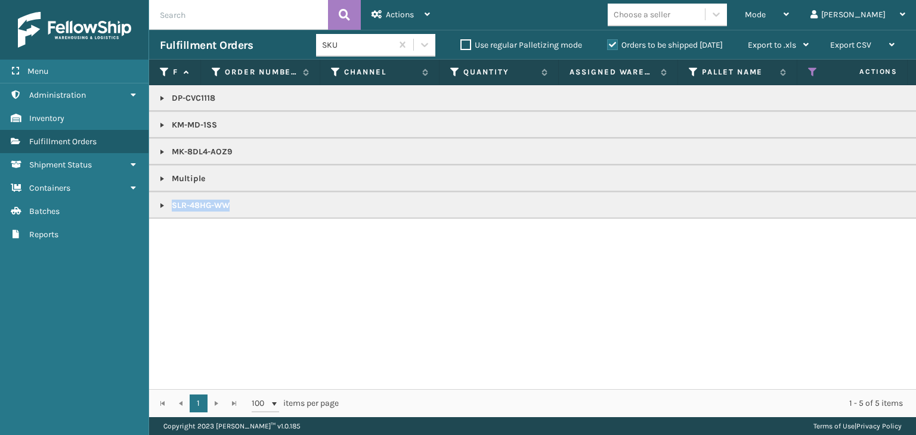
click at [163, 202] on link at bounding box center [162, 206] width 10 height 10
